Goal: Task Accomplishment & Management: Use online tool/utility

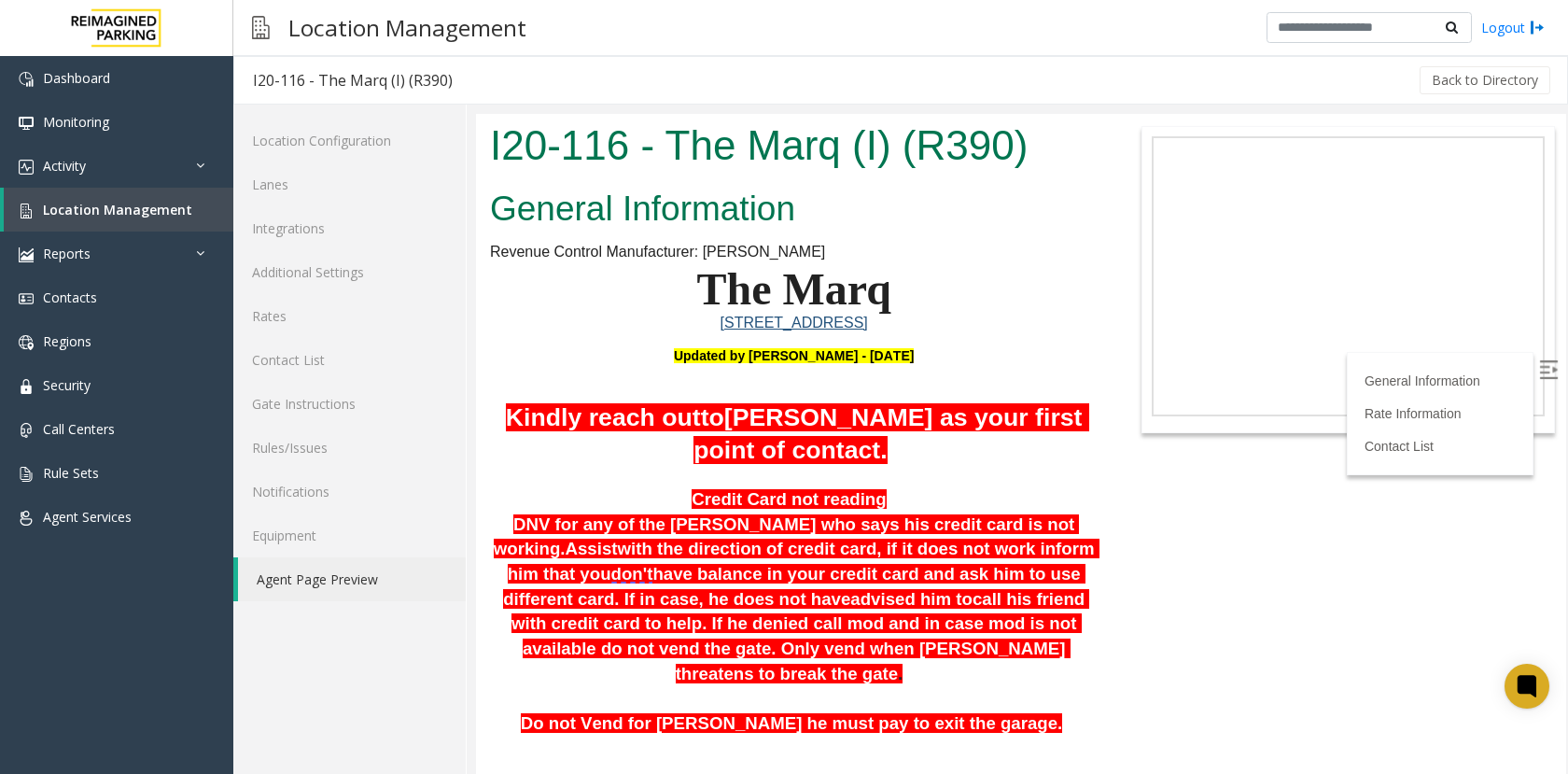
click at [1005, 212] on h2 "General Information" at bounding box center [794, 208] width 608 height 48
click at [89, 264] on link "Reports" at bounding box center [116, 253] width 233 height 44
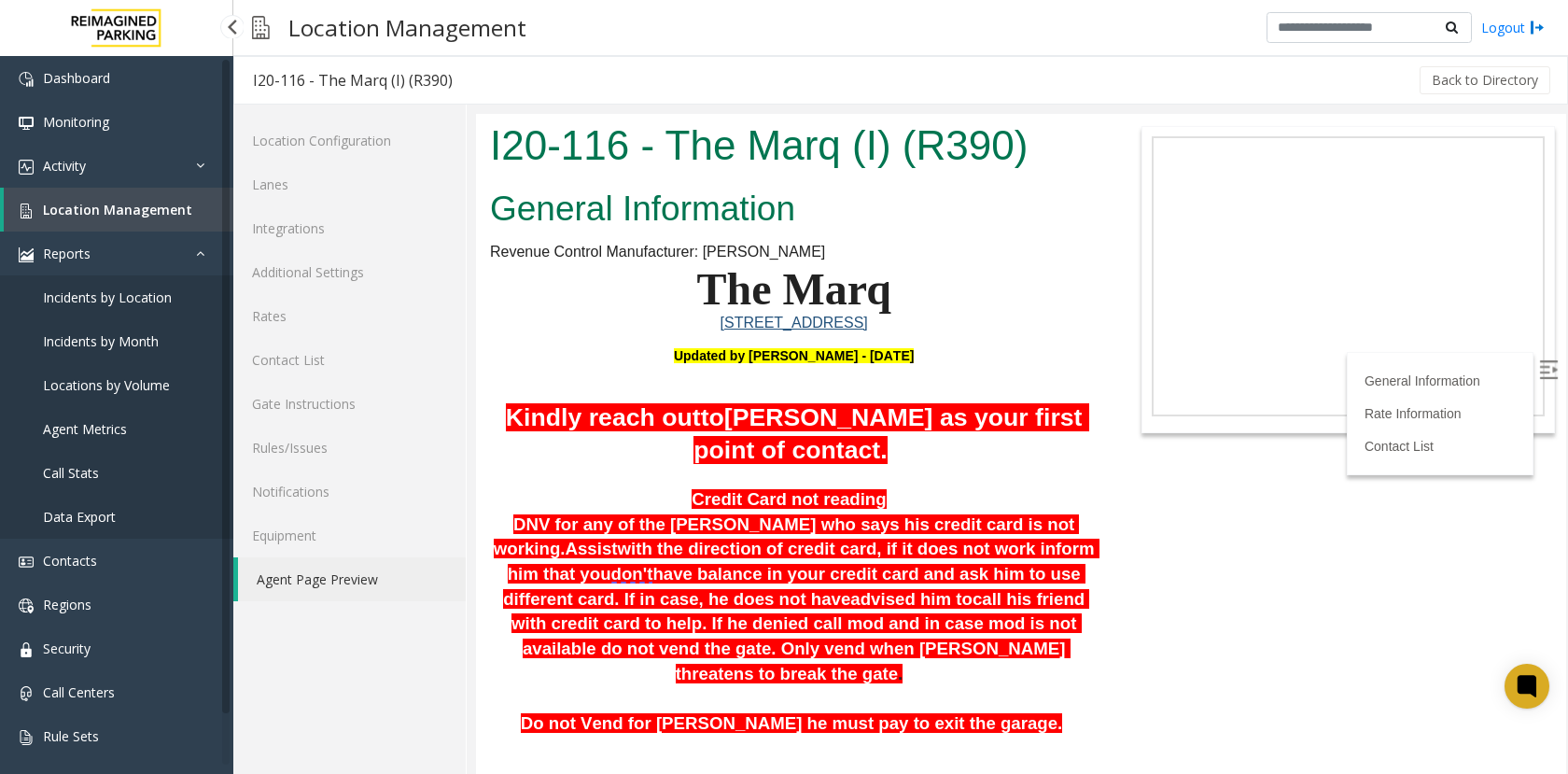
click at [90, 298] on span "Incidents by Location" at bounding box center [107, 297] width 129 height 18
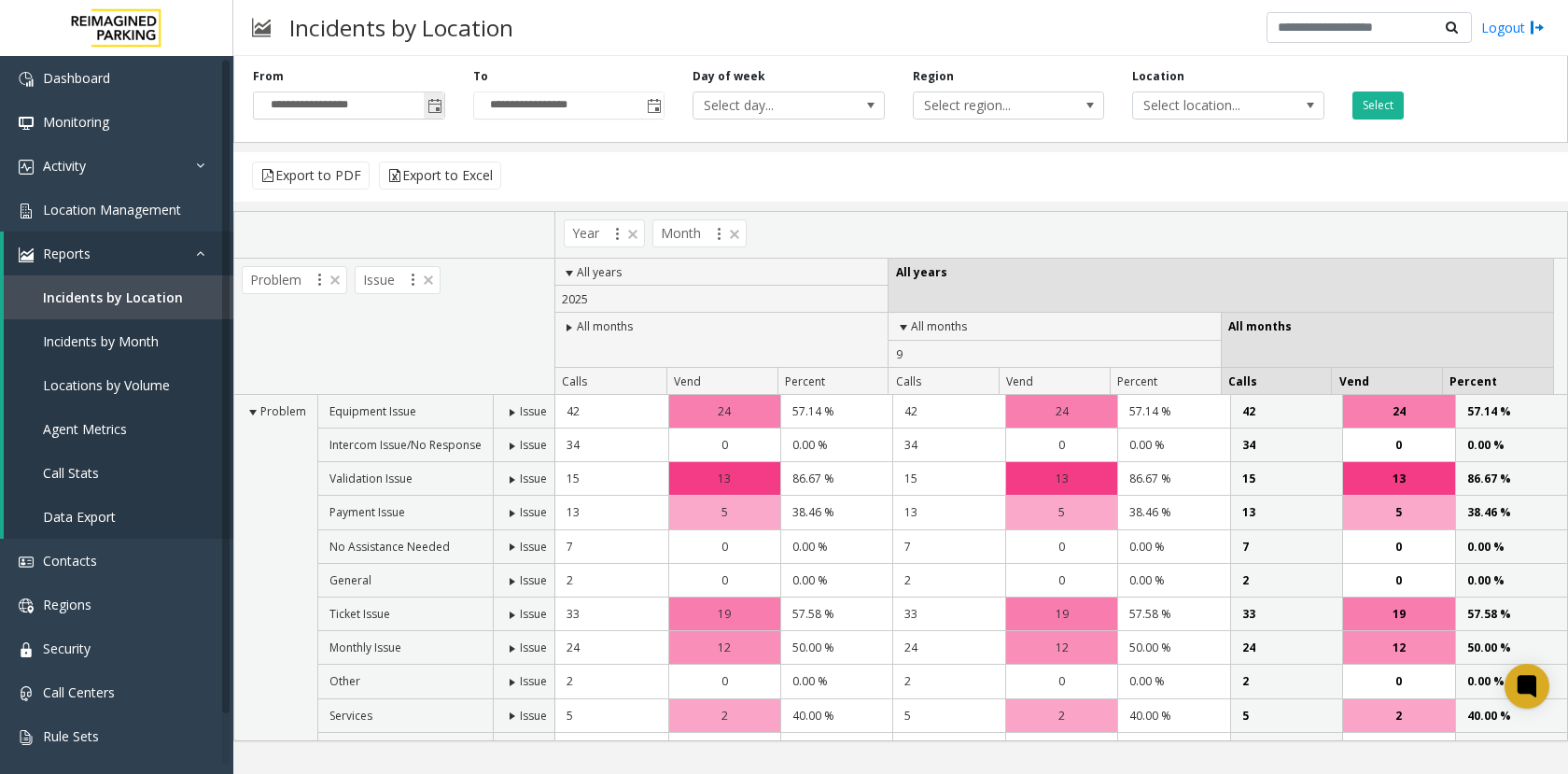
click at [430, 108] on span "Toggle popup" at bounding box center [435, 106] width 15 height 15
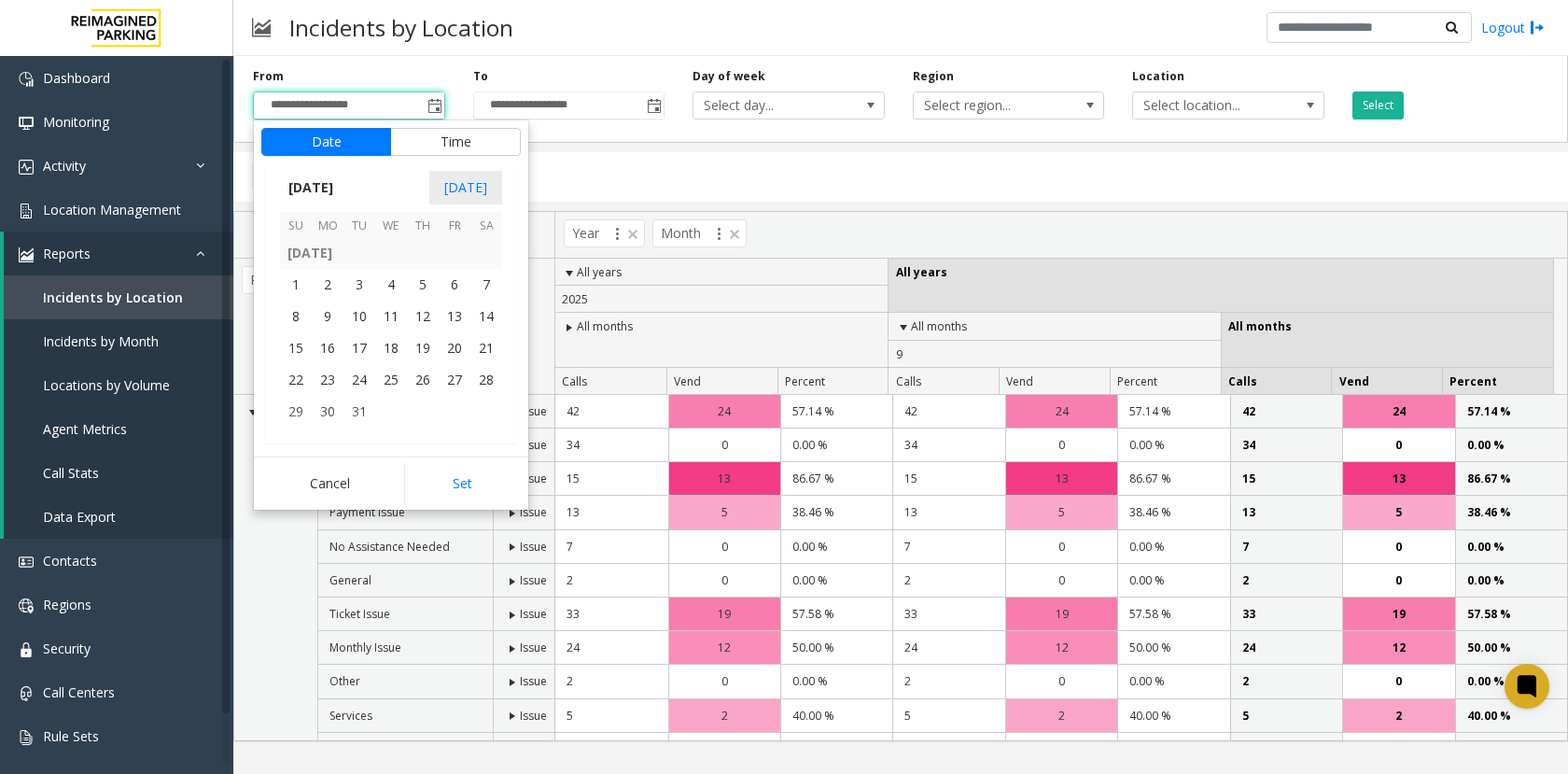
scroll to position [309852, 0]
click at [291, 259] on span "6" at bounding box center [296, 258] width 31 height 31
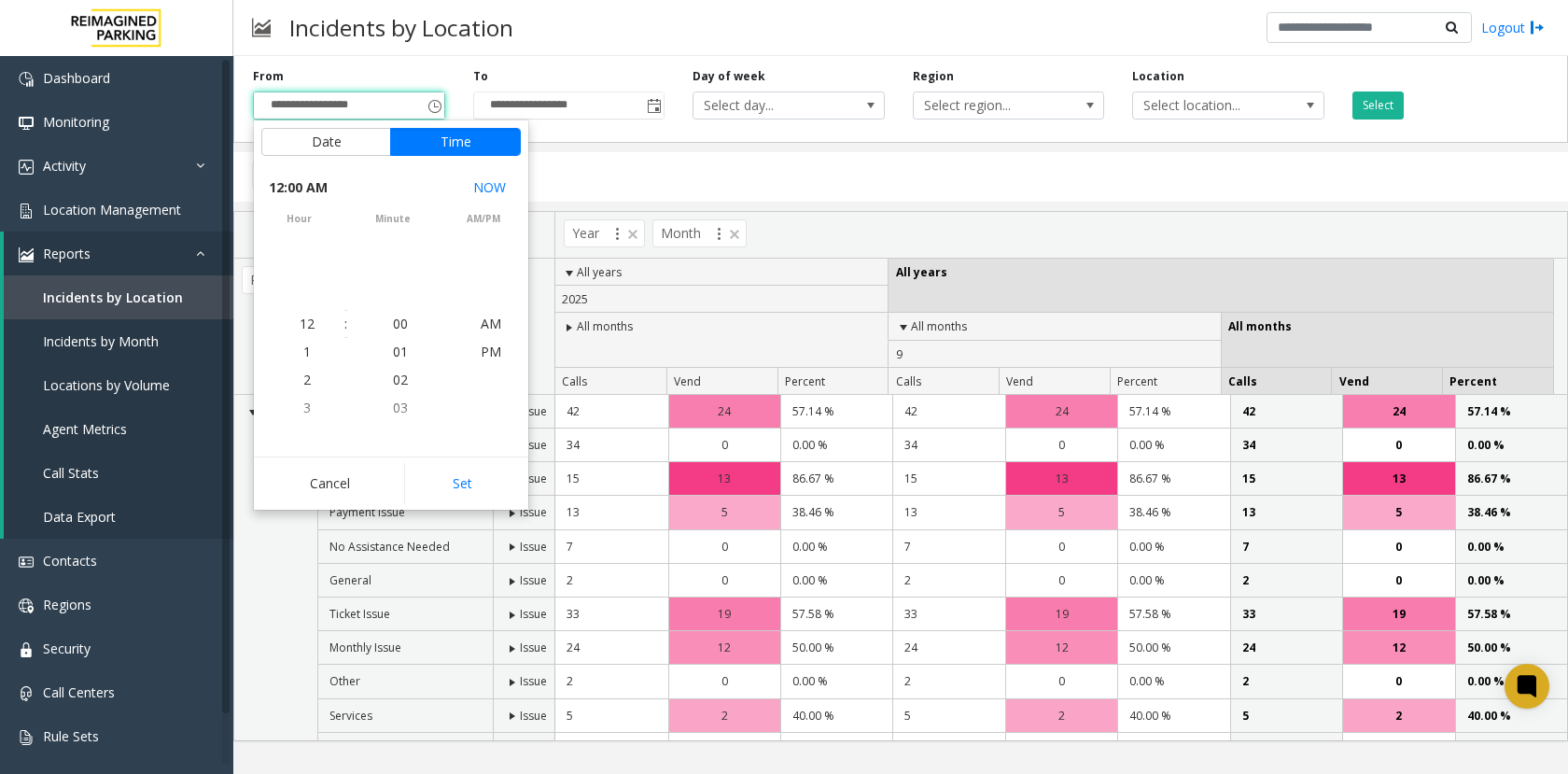
scroll to position [309821, 0]
click at [453, 472] on button "Set" at bounding box center [463, 484] width 118 height 41
type input "**********"
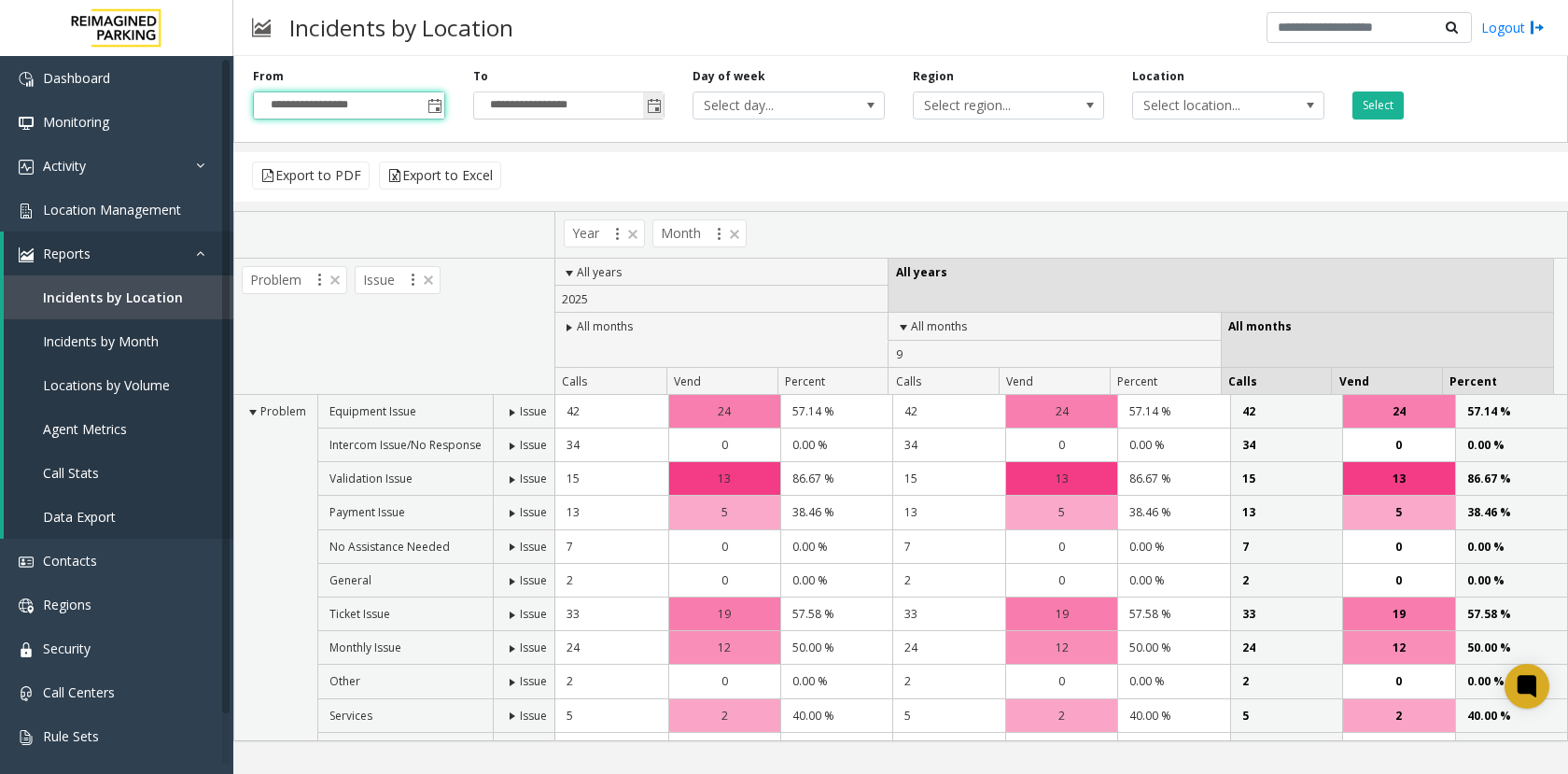
click at [657, 111] on span "Toggle popup" at bounding box center [654, 106] width 15 height 15
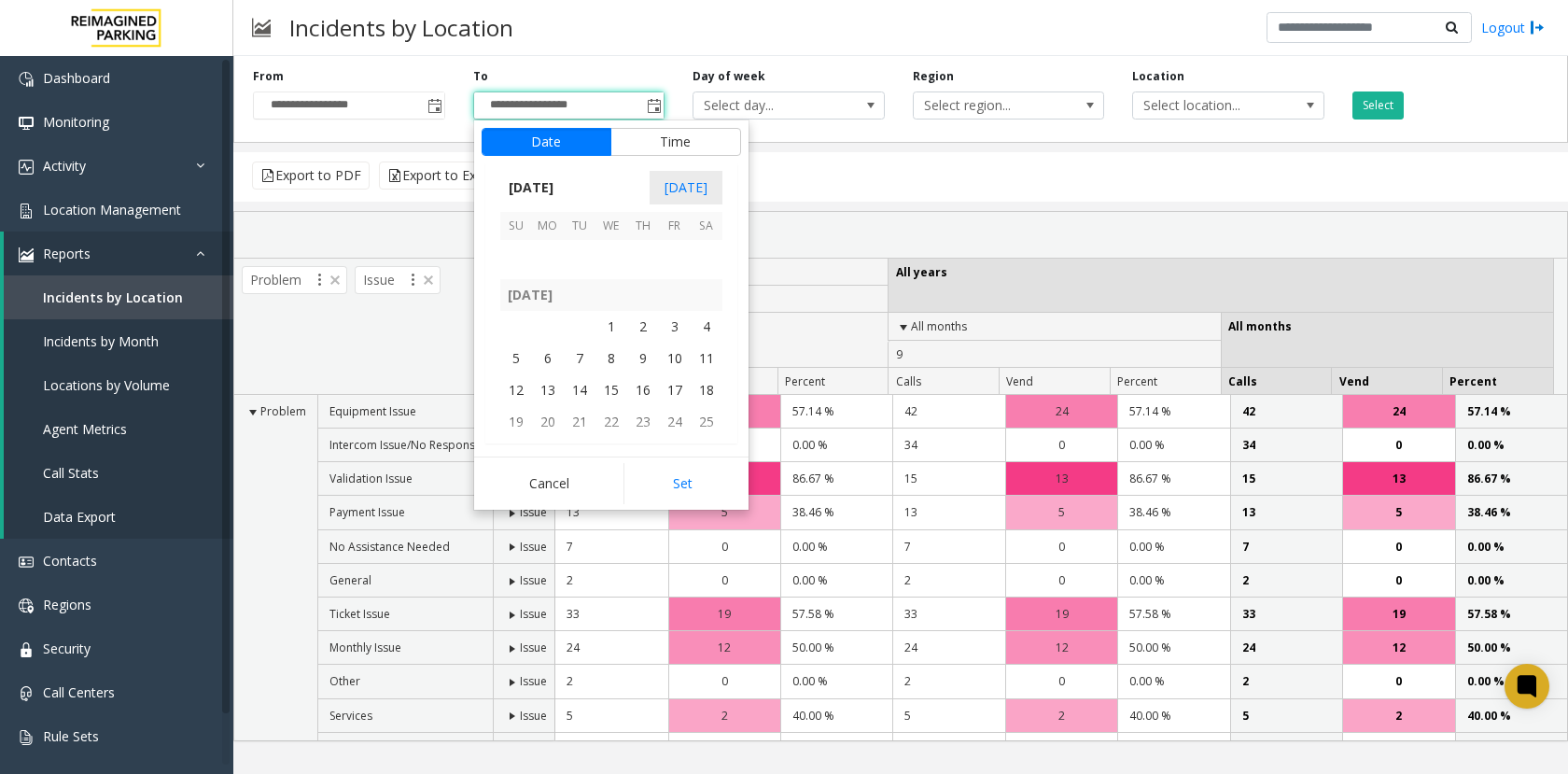
scroll to position [323673, 0]
click at [672, 286] on span "21" at bounding box center [674, 280] width 31 height 31
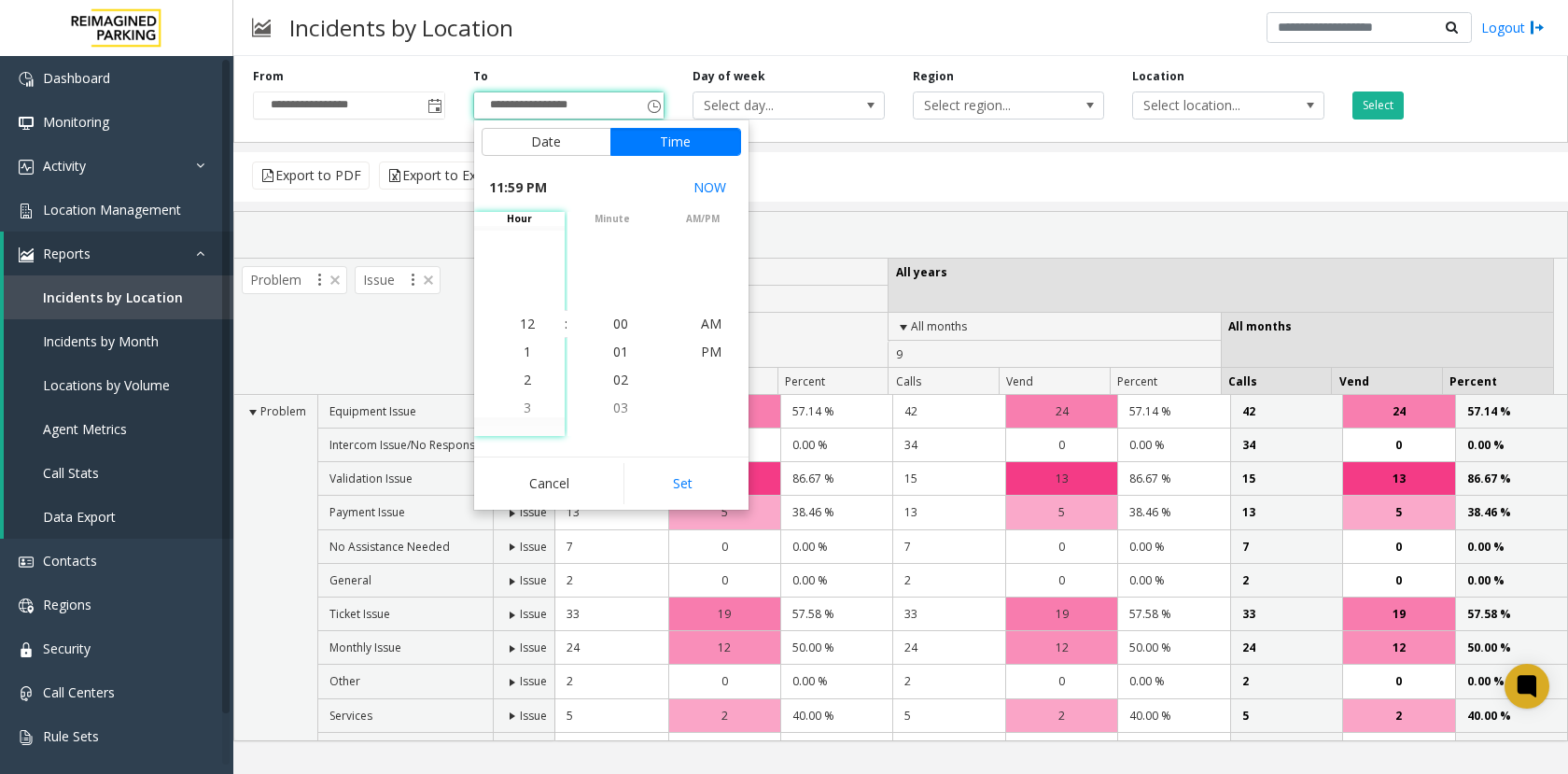
scroll to position [28, 0]
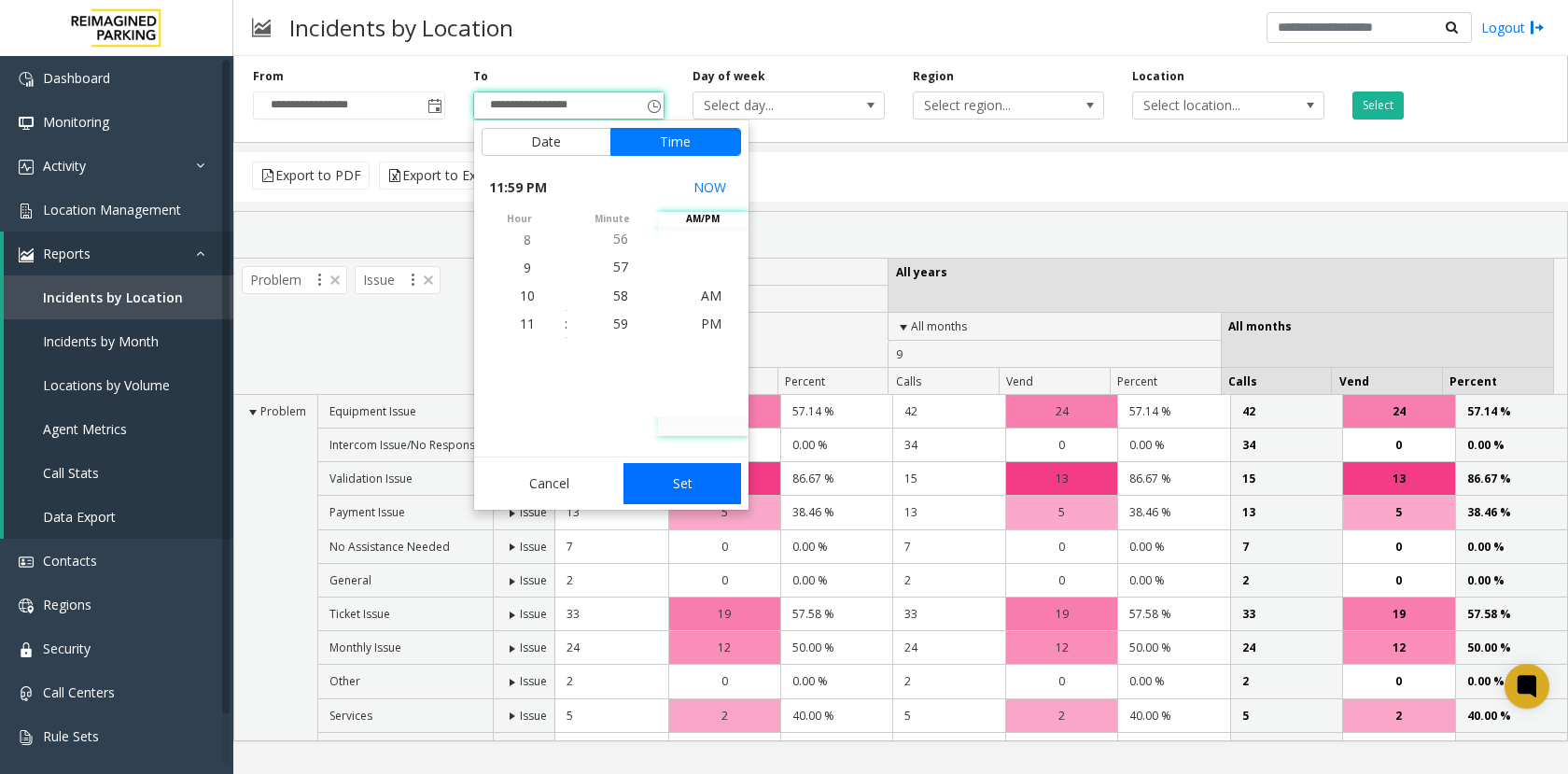
click at [677, 478] on button "Set" at bounding box center [682, 484] width 118 height 41
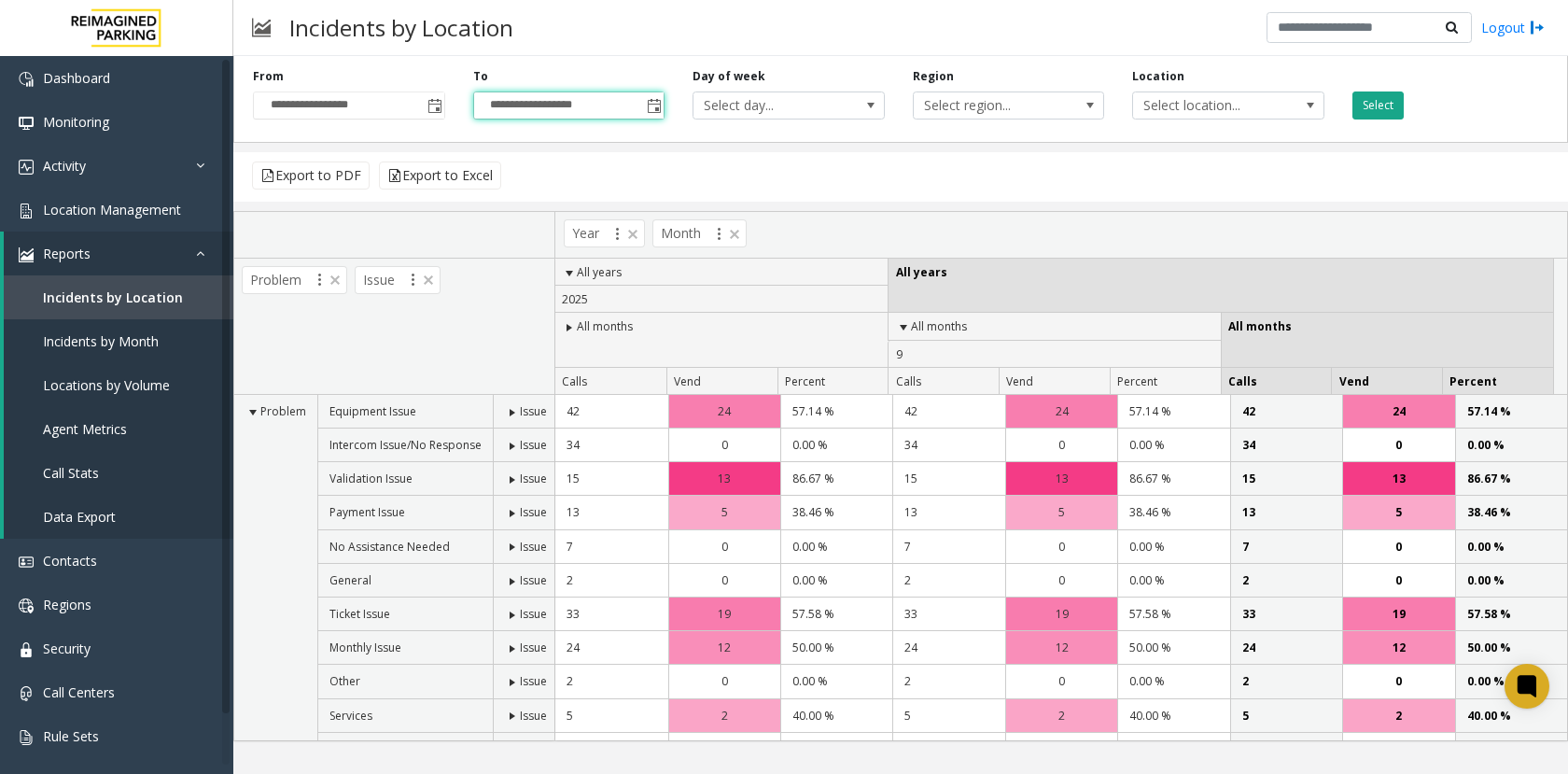
click at [1373, 107] on button "Select" at bounding box center [1378, 105] width 51 height 28
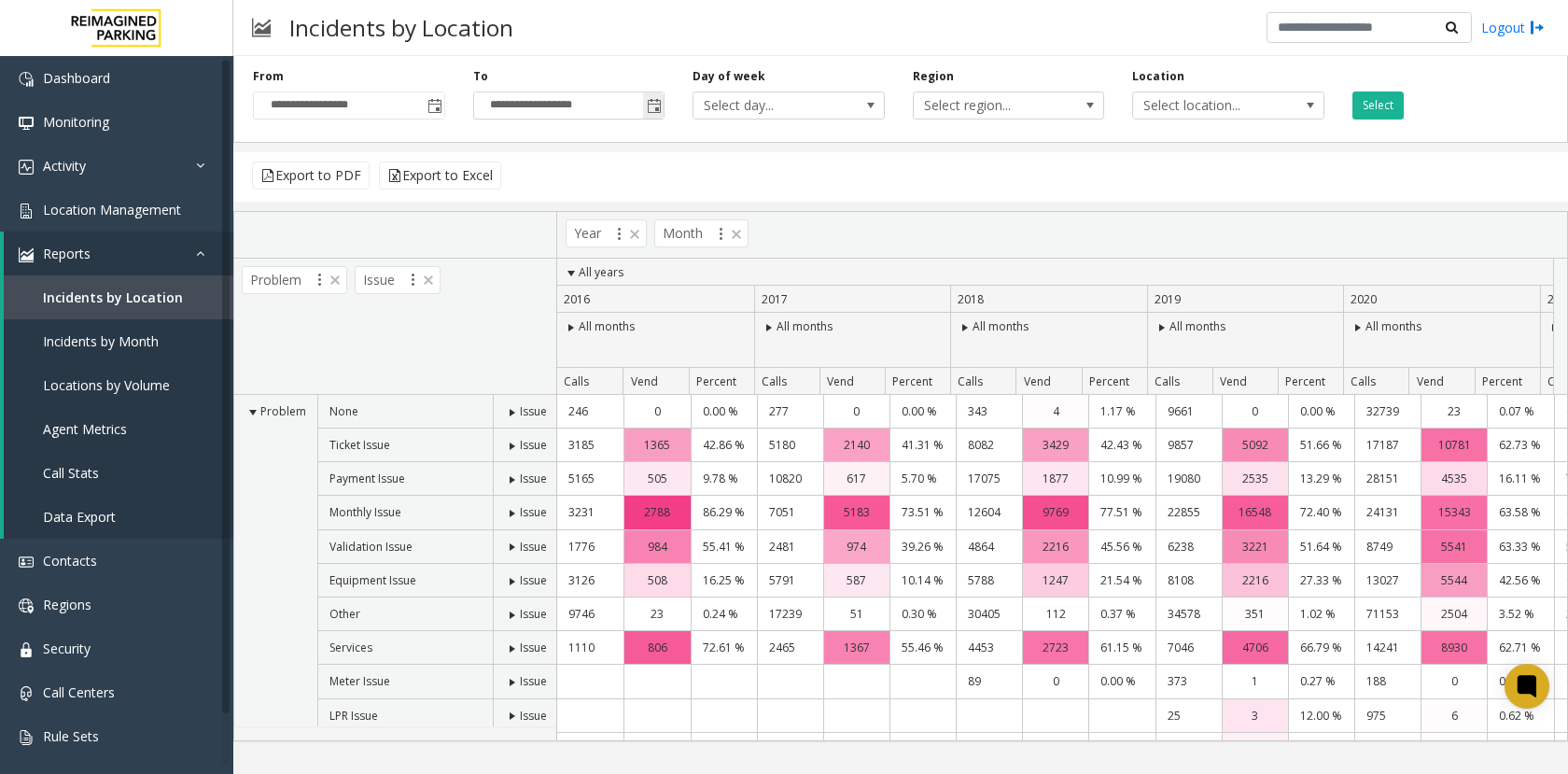
click at [650, 113] on span "Toggle popup" at bounding box center [654, 106] width 15 height 15
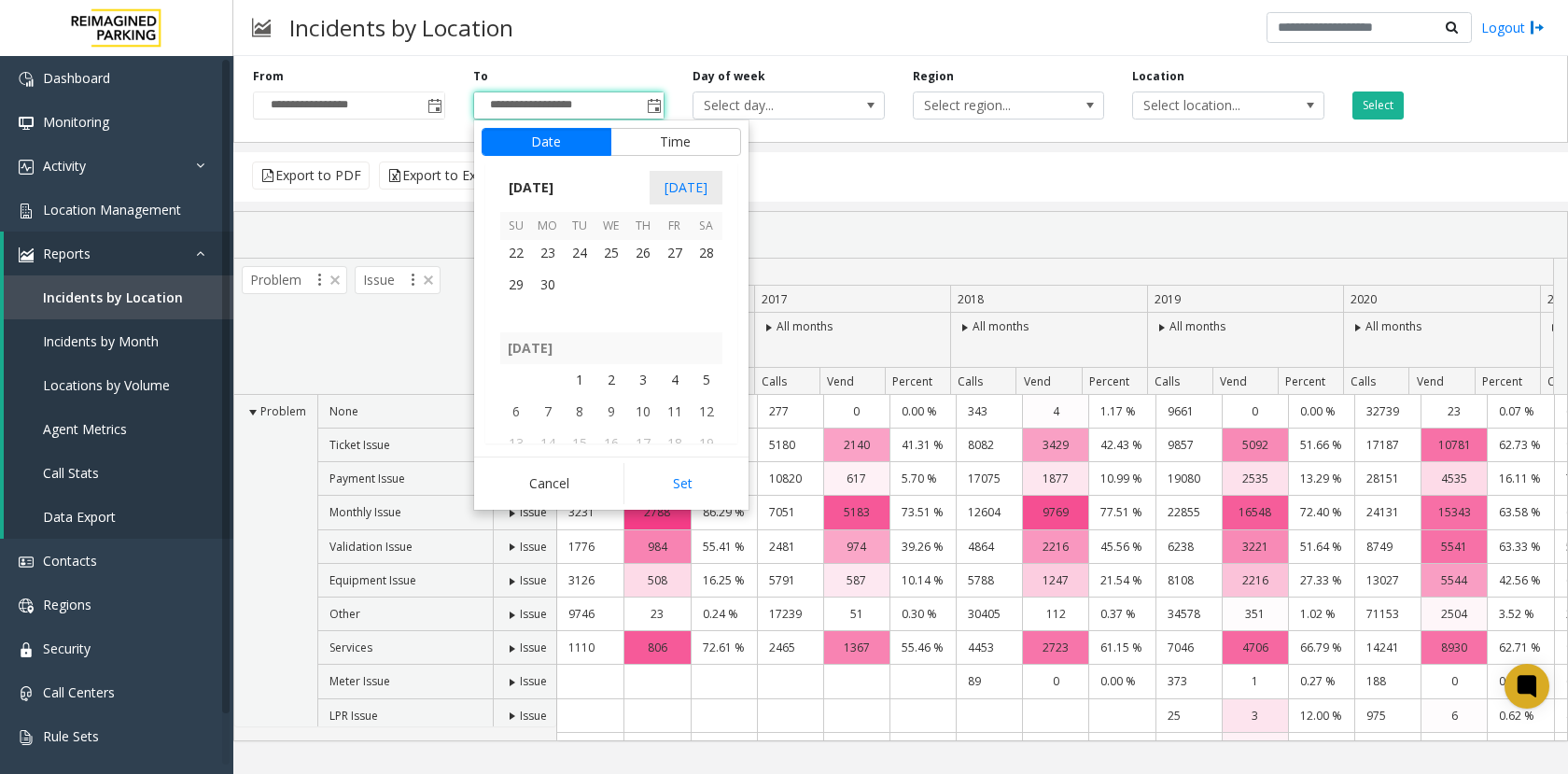
scroll to position [315081, 0]
click at [647, 333] on span "1" at bounding box center [643, 330] width 31 height 31
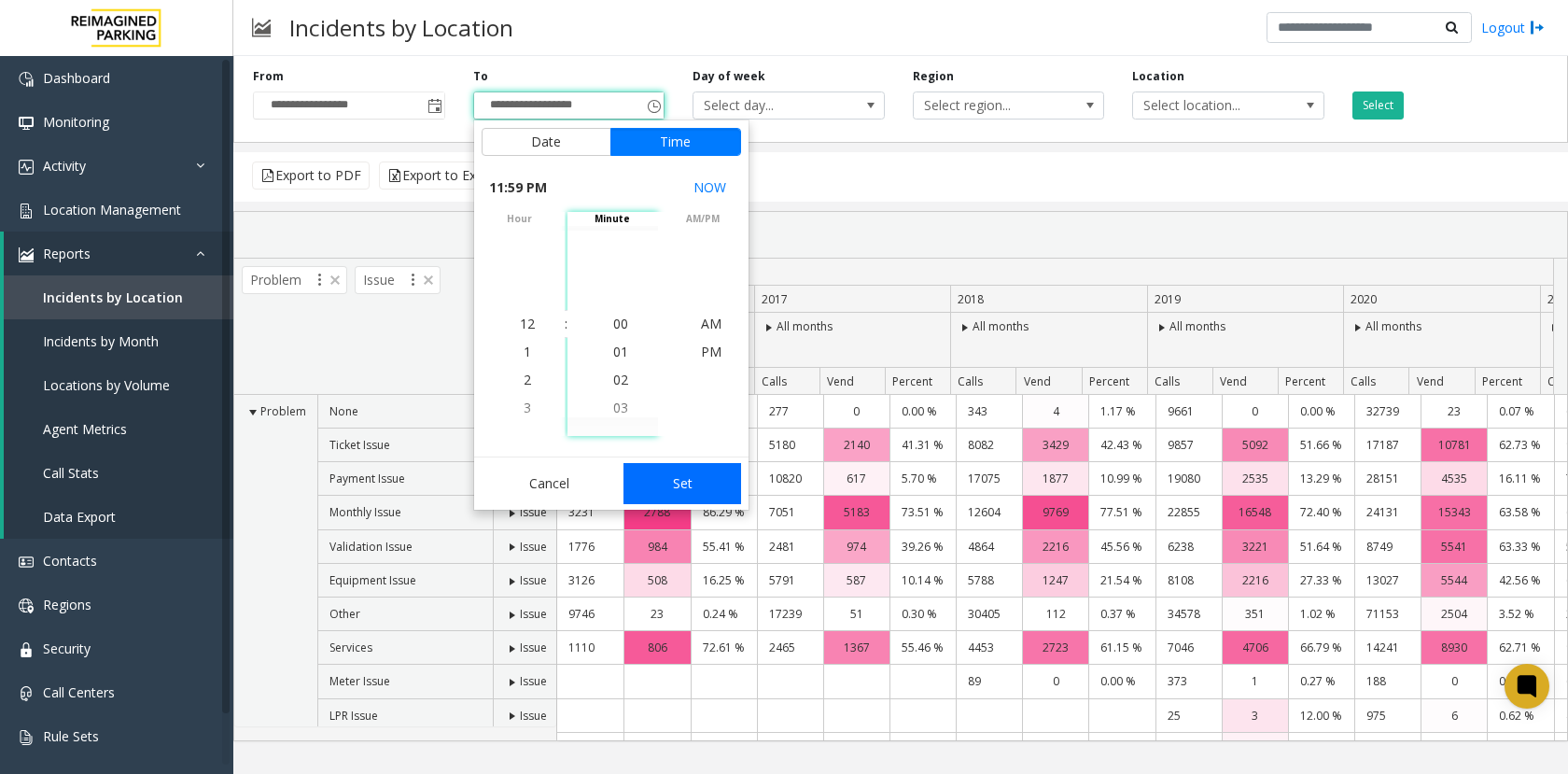
scroll to position [28, 0]
click at [683, 483] on button "Set" at bounding box center [682, 484] width 118 height 41
type input "**********"
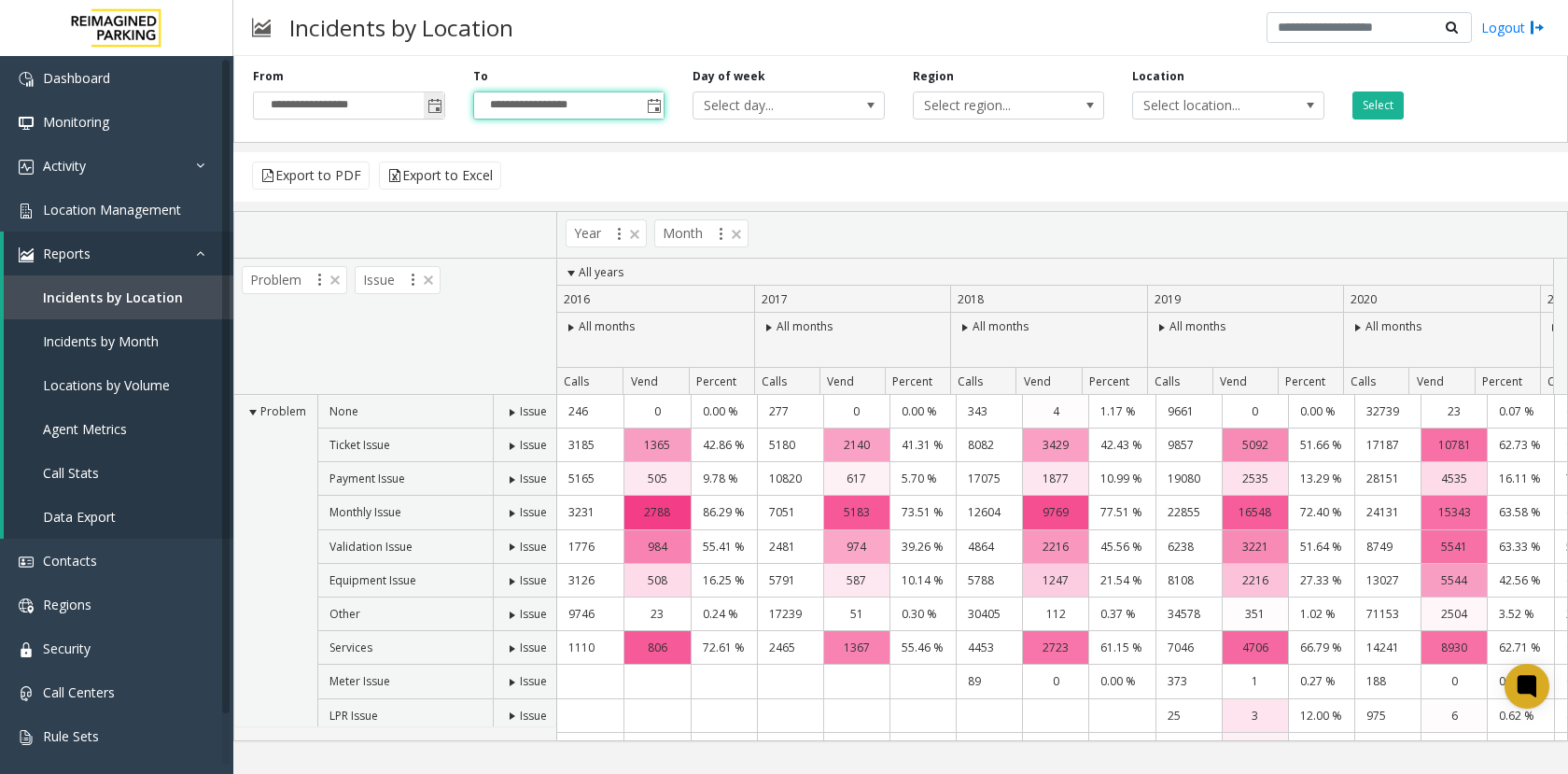
click at [431, 112] on span "Toggle popup" at bounding box center [435, 106] width 15 height 15
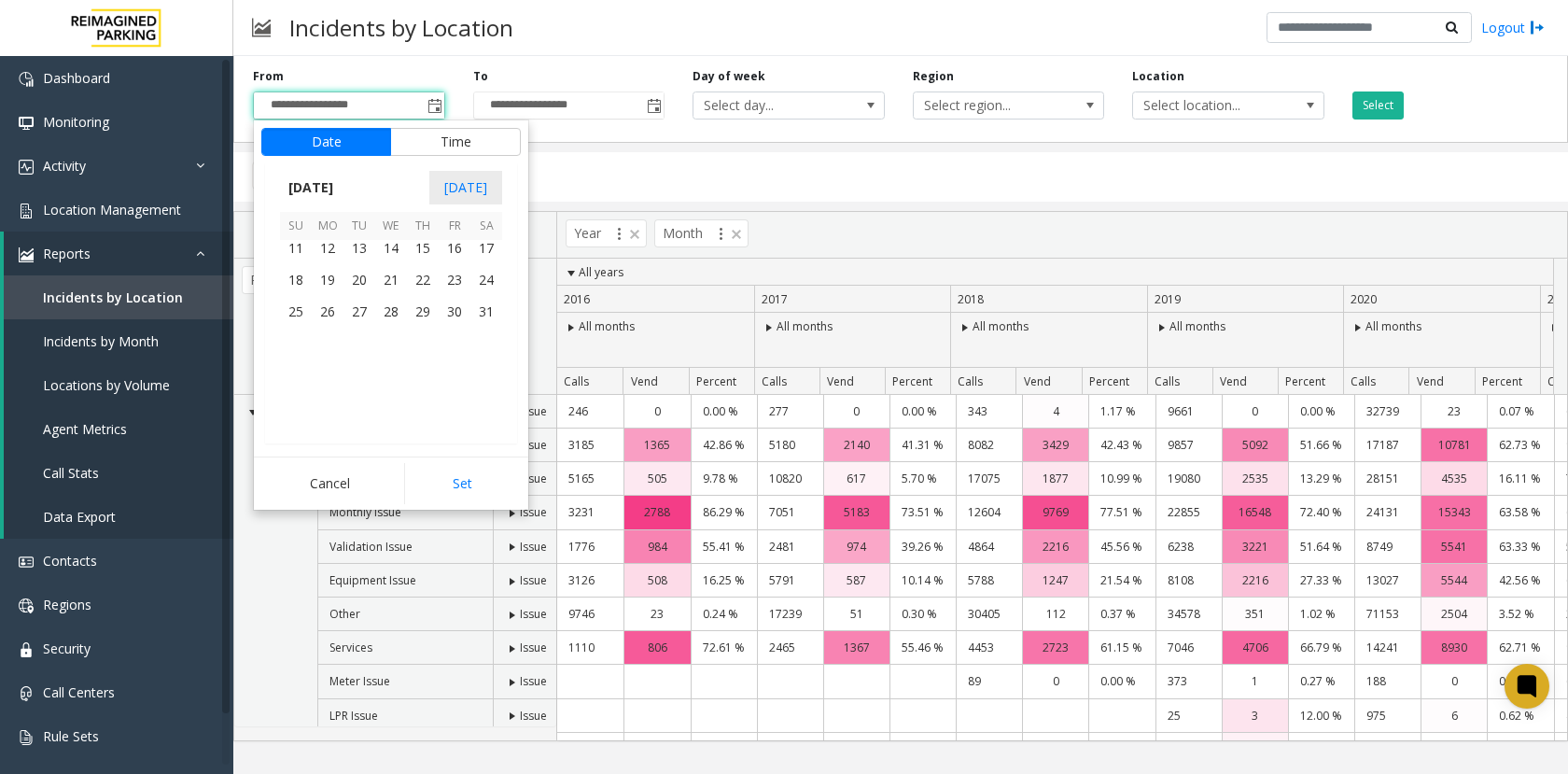
scroll to position [298553, 0]
click at [304, 250] on span "11" at bounding box center [296, 254] width 31 height 31
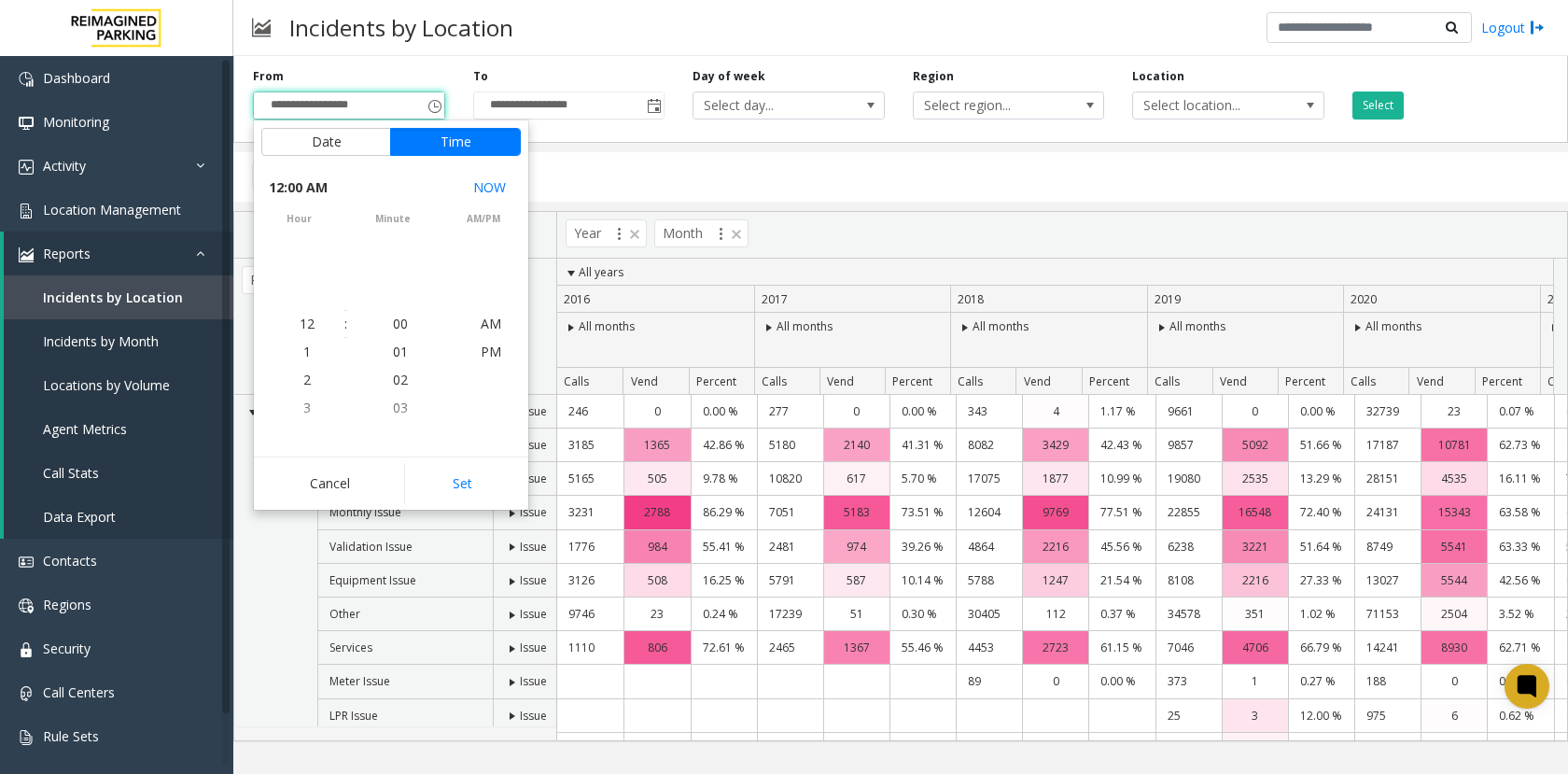
scroll to position [298487, 0]
click at [452, 491] on button "Set" at bounding box center [463, 484] width 118 height 41
type input "**********"
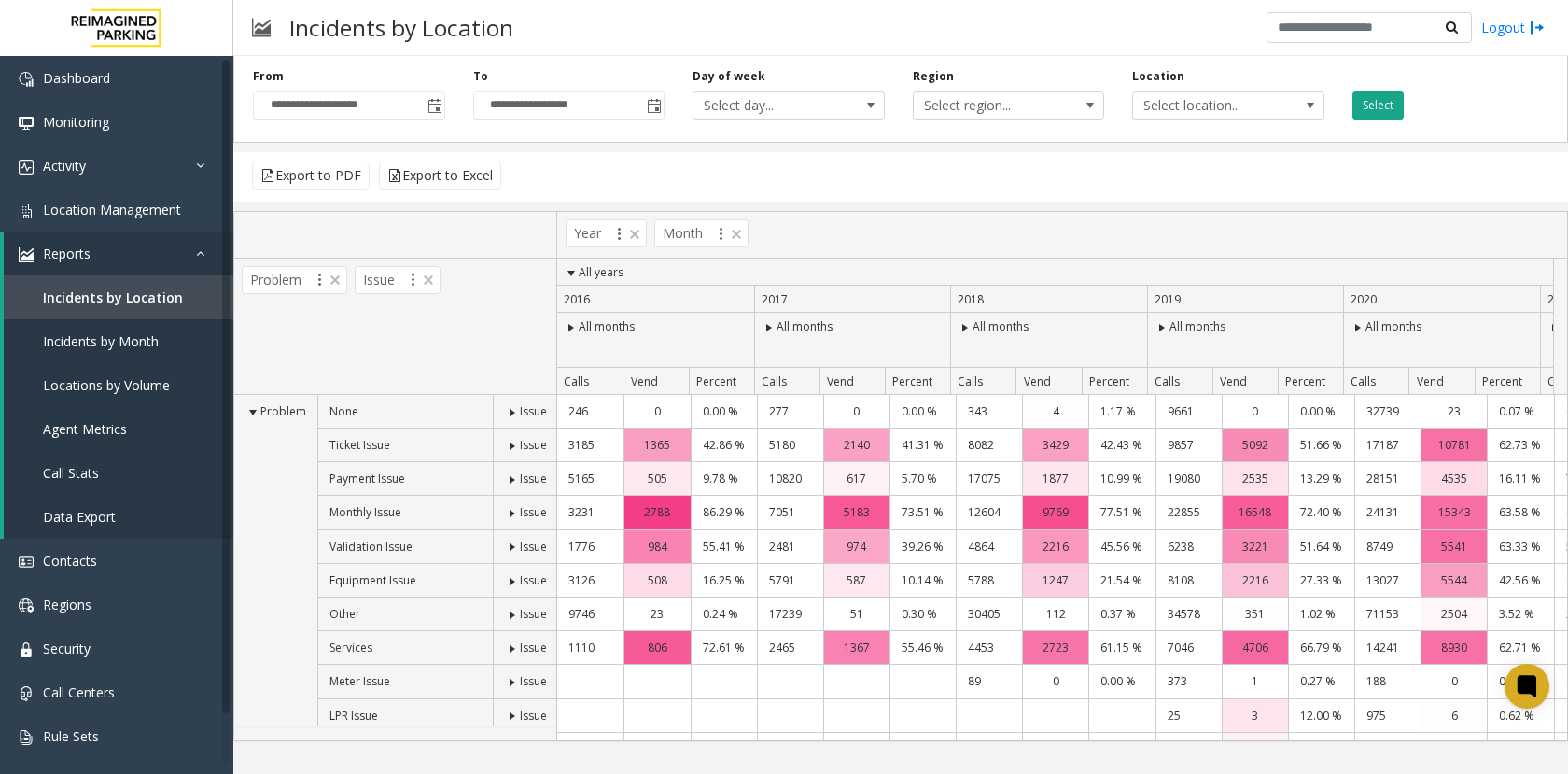
click at [1377, 103] on button "Select" at bounding box center [1378, 105] width 51 height 28
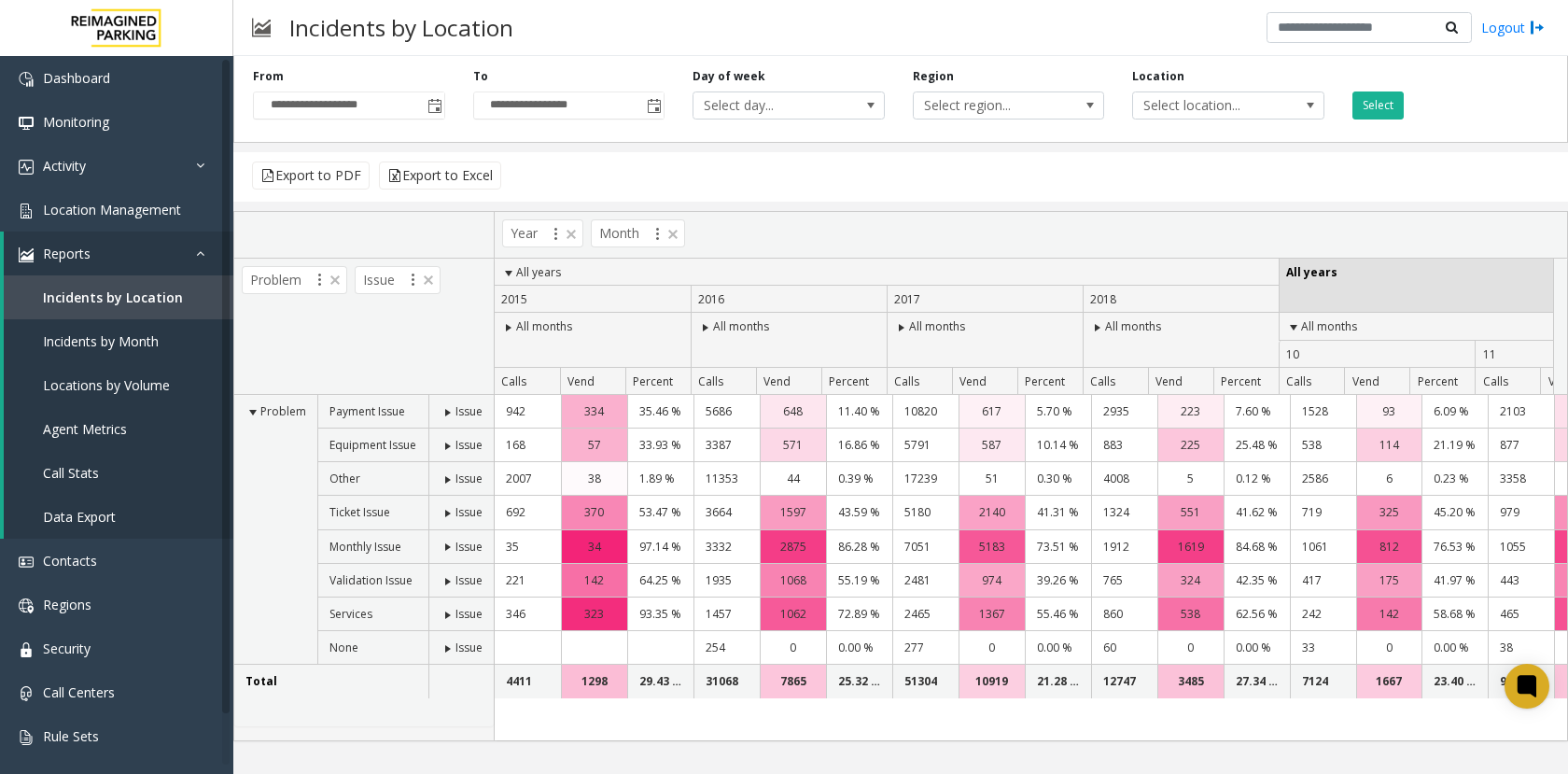
click at [512, 324] on span at bounding box center [508, 327] width 15 height 15
